Goal: Information Seeking & Learning: Learn about a topic

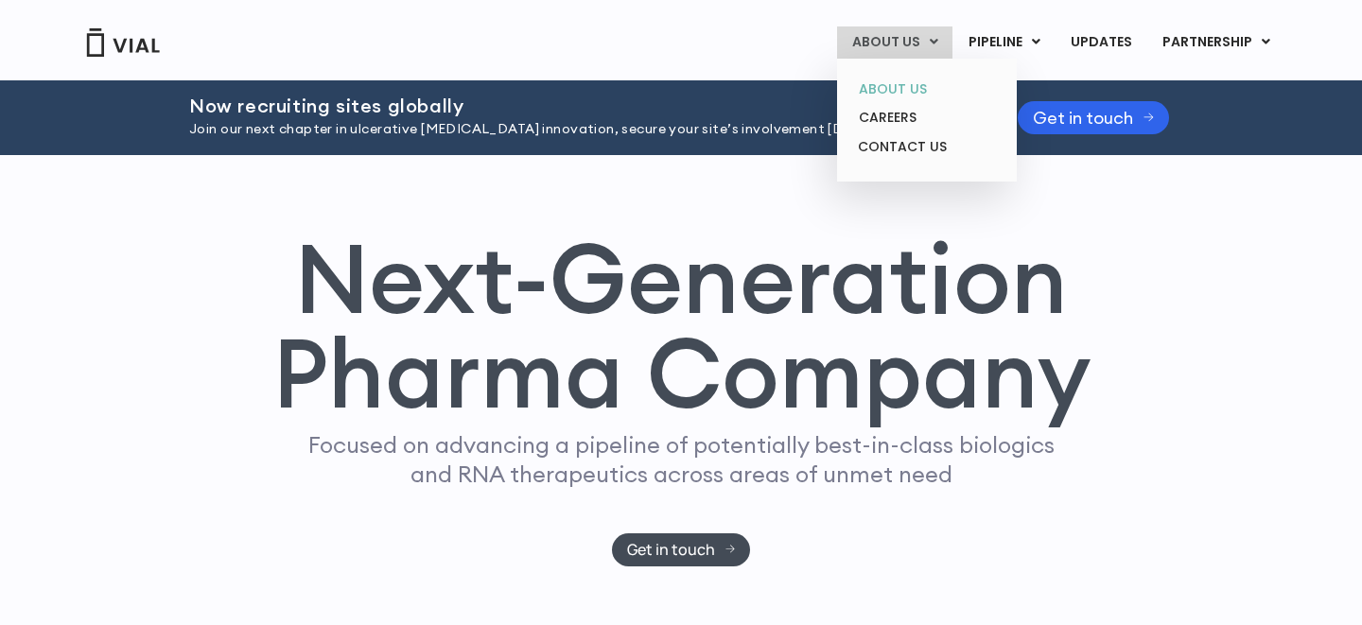
click at [889, 89] on link "ABOUT US" at bounding box center [927, 89] width 166 height 29
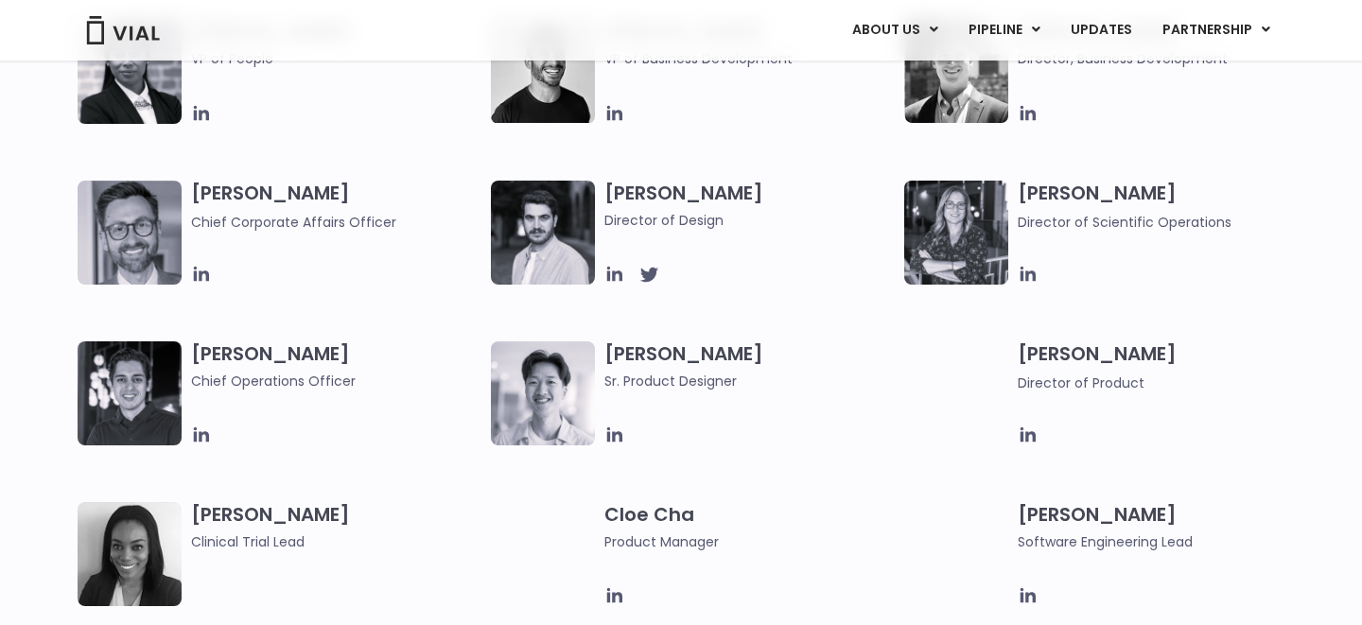
scroll to position [1353, 0]
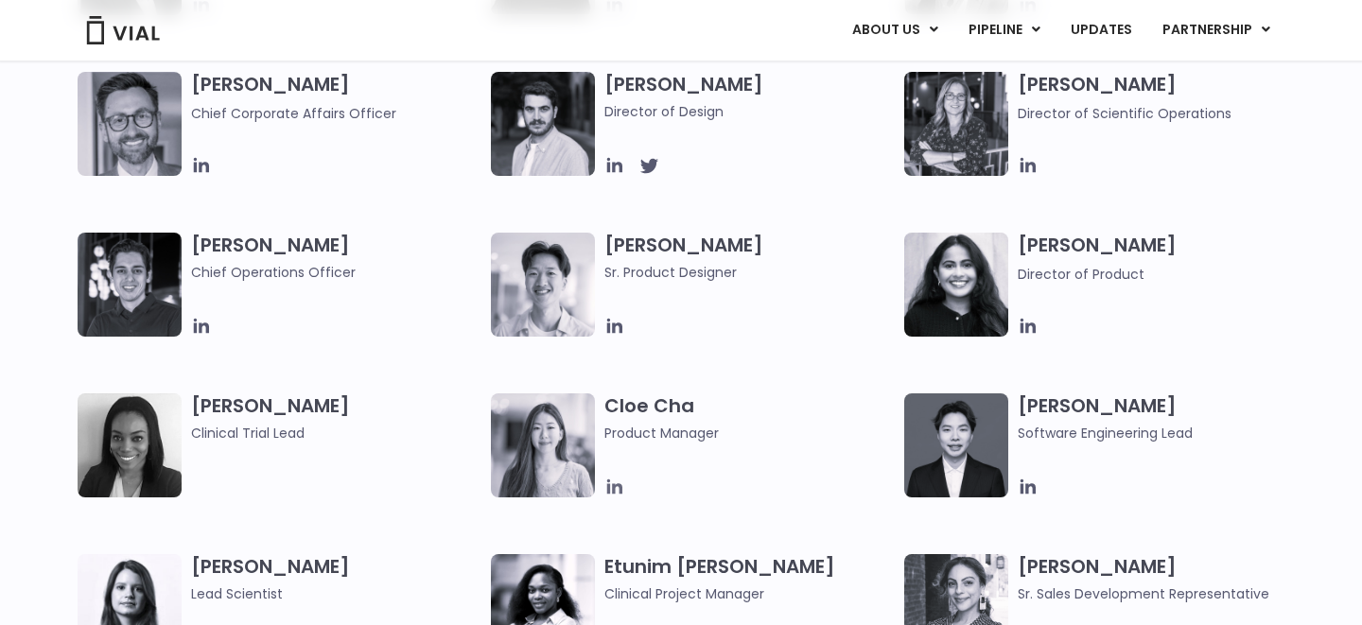
click at [613, 486] on icon at bounding box center [614, 487] width 15 height 15
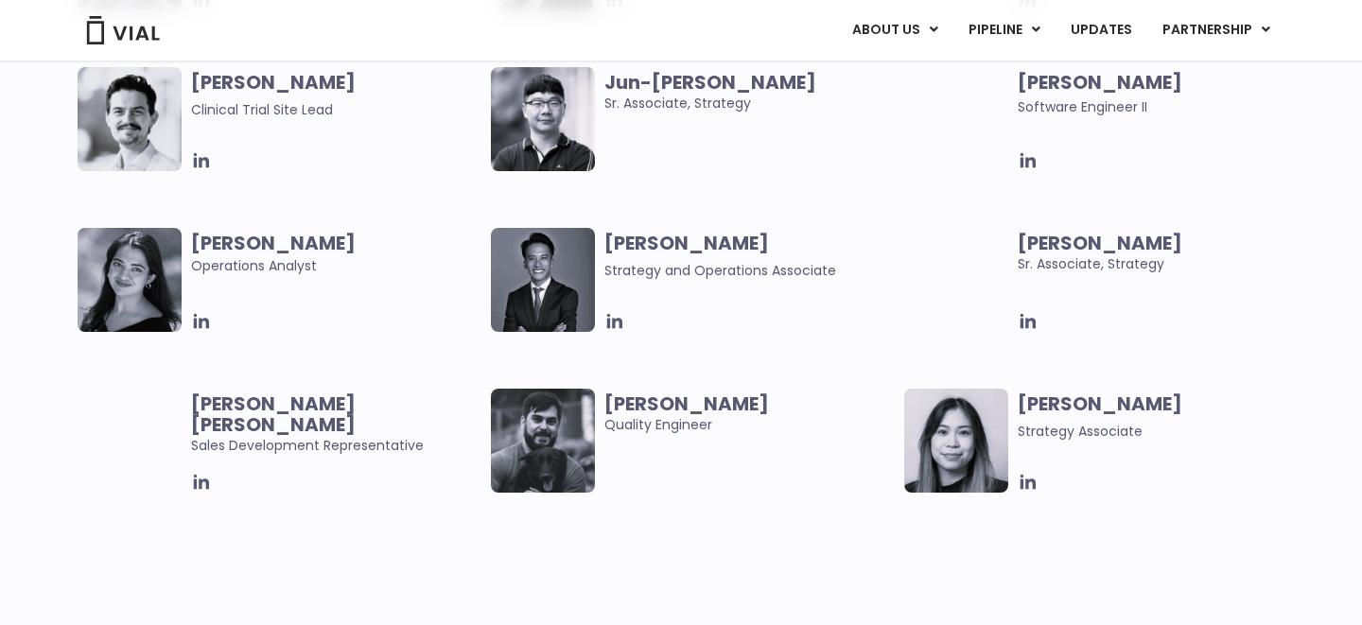
scroll to position [3760, 0]
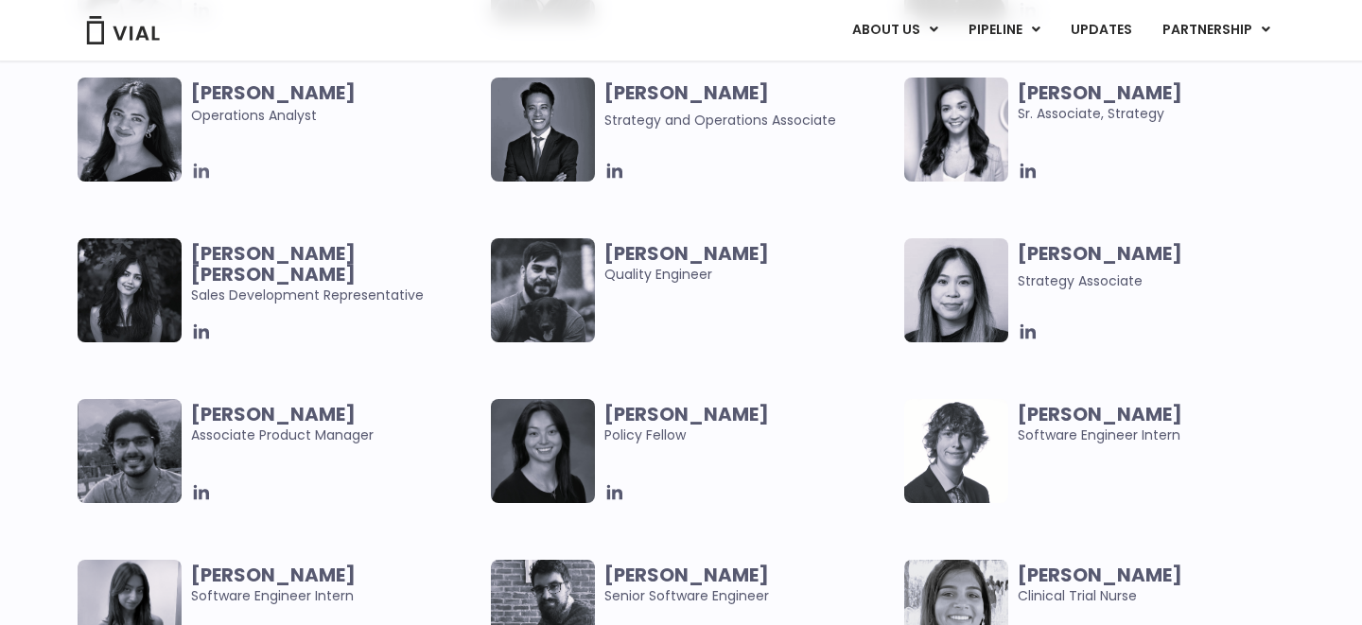
click at [194, 176] on icon at bounding box center [201, 171] width 15 height 15
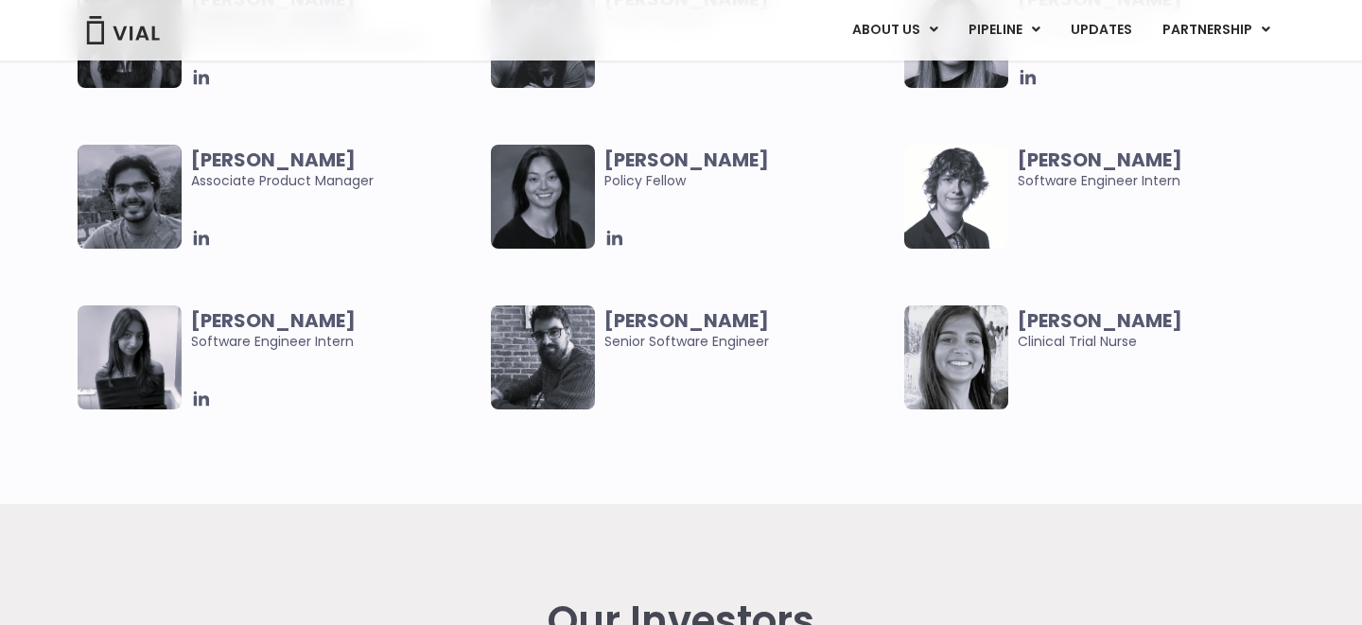
scroll to position [3714, 0]
